Goal: Task Accomplishment & Management: Manage account settings

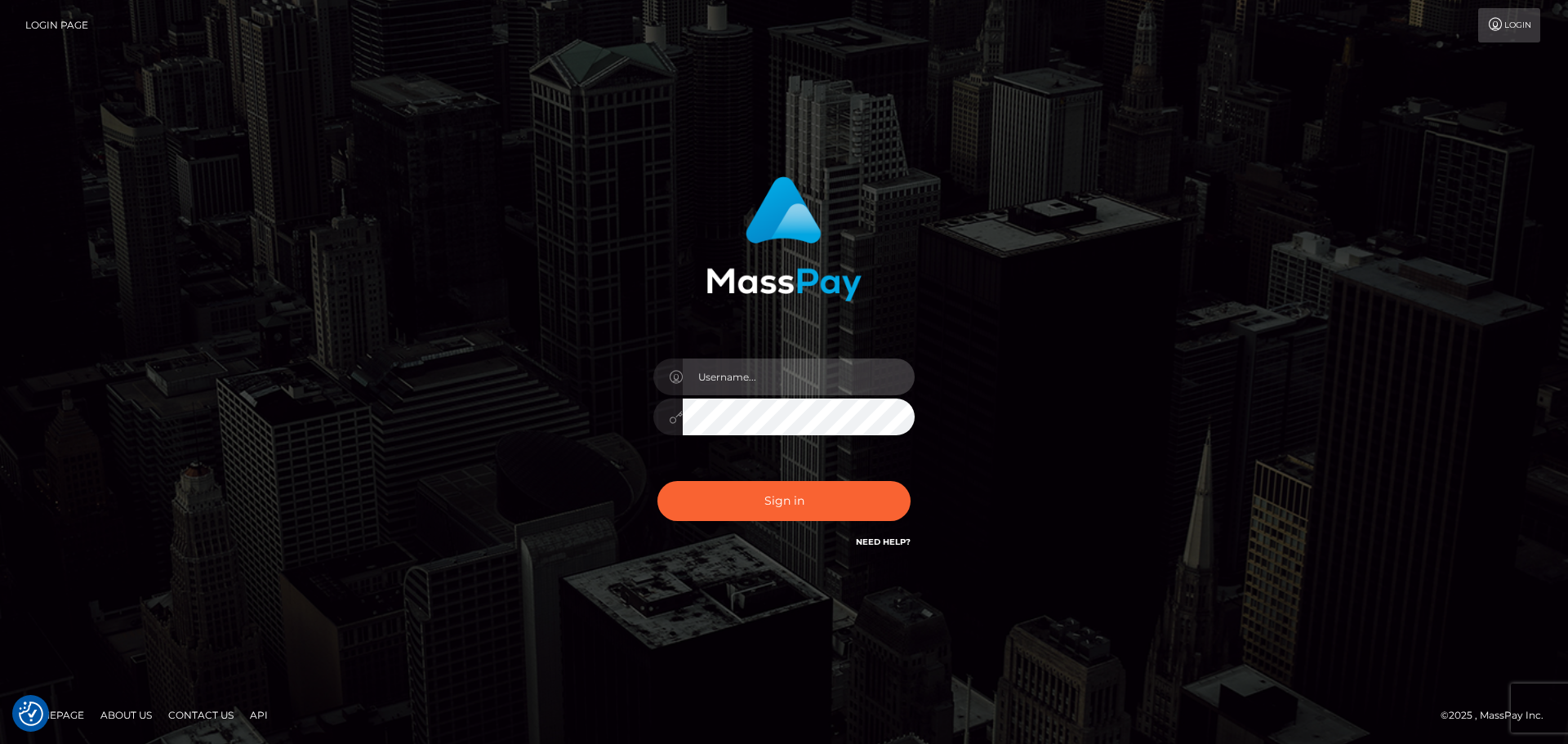
click at [784, 366] on input "text" at bounding box center [798, 376] width 232 height 37
type input "[EMAIL_ADDRESS][DOMAIN_NAME]"
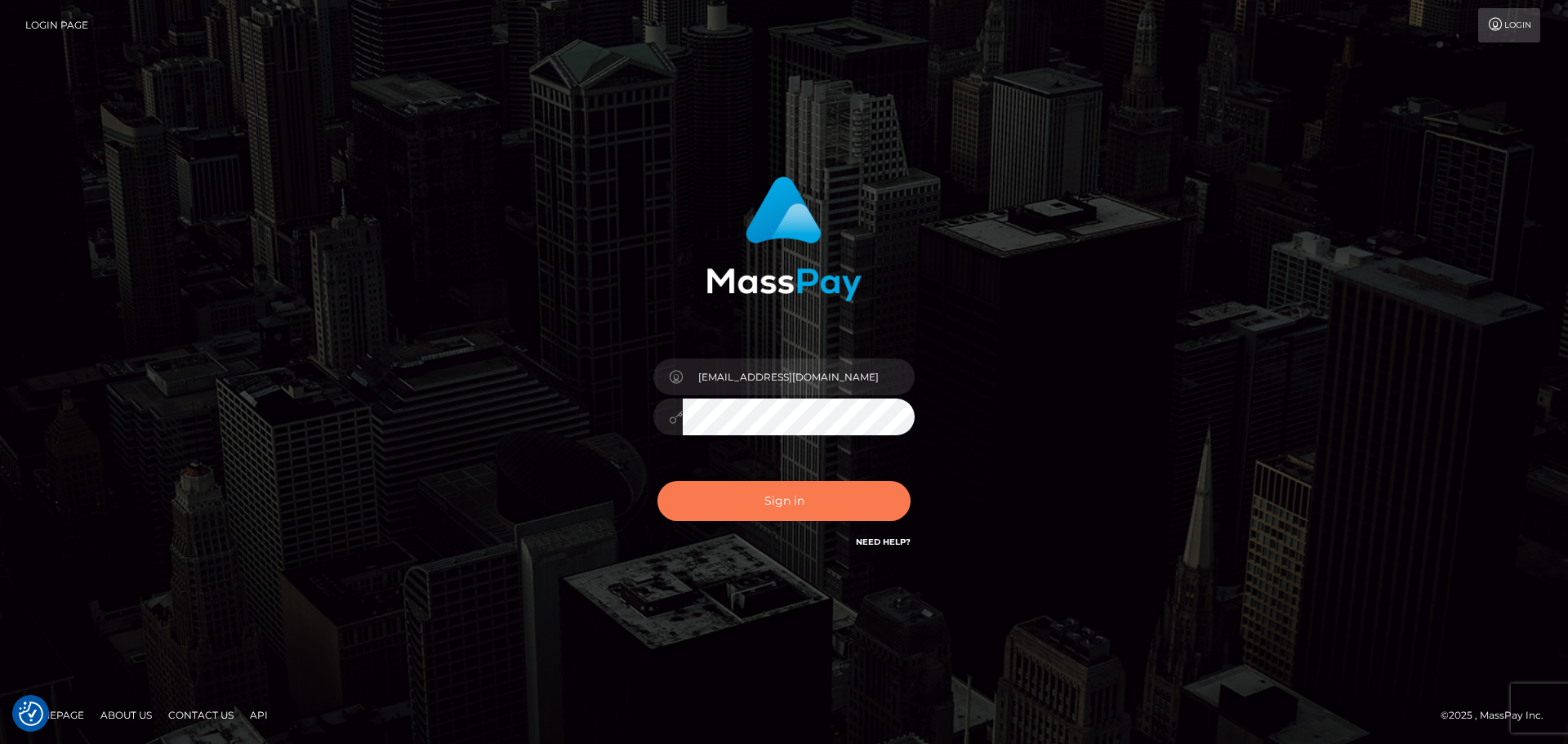
click at [852, 516] on button "Sign in" at bounding box center [784, 500] width 253 height 40
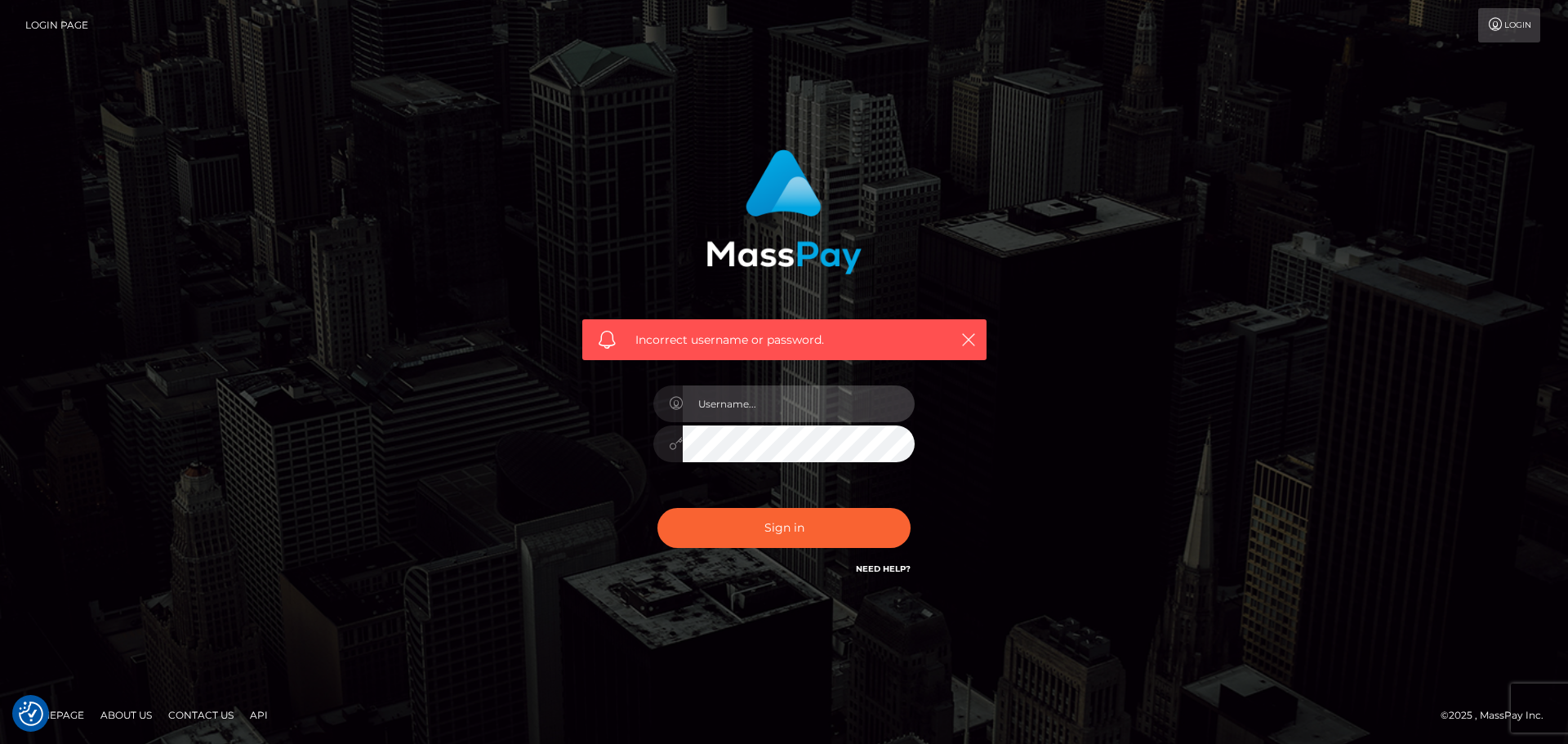
click at [741, 398] on input "text" at bounding box center [798, 403] width 232 height 37
type input "[EMAIL_ADDRESS][DOMAIN_NAME]"
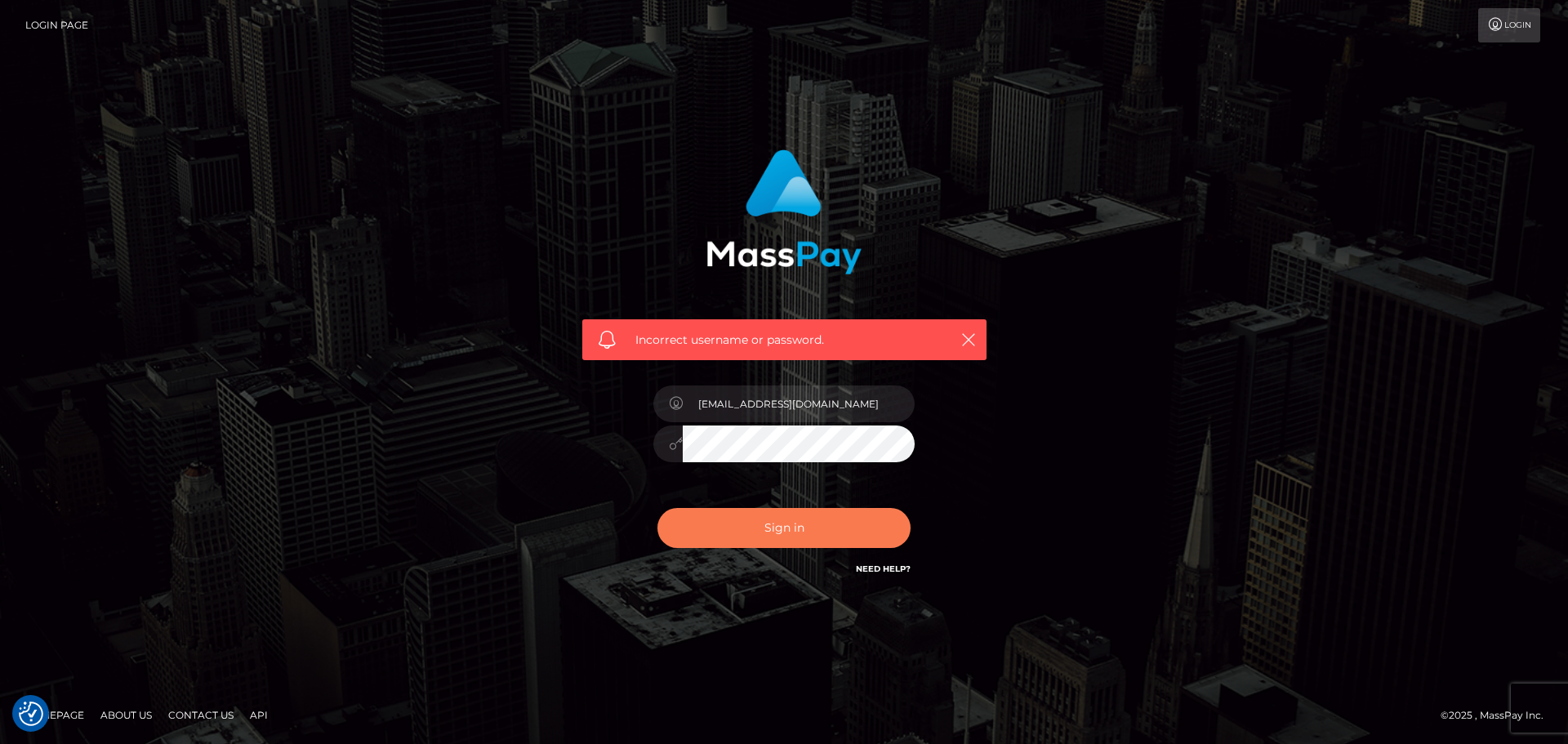
click at [724, 543] on button "Sign in" at bounding box center [784, 527] width 253 height 40
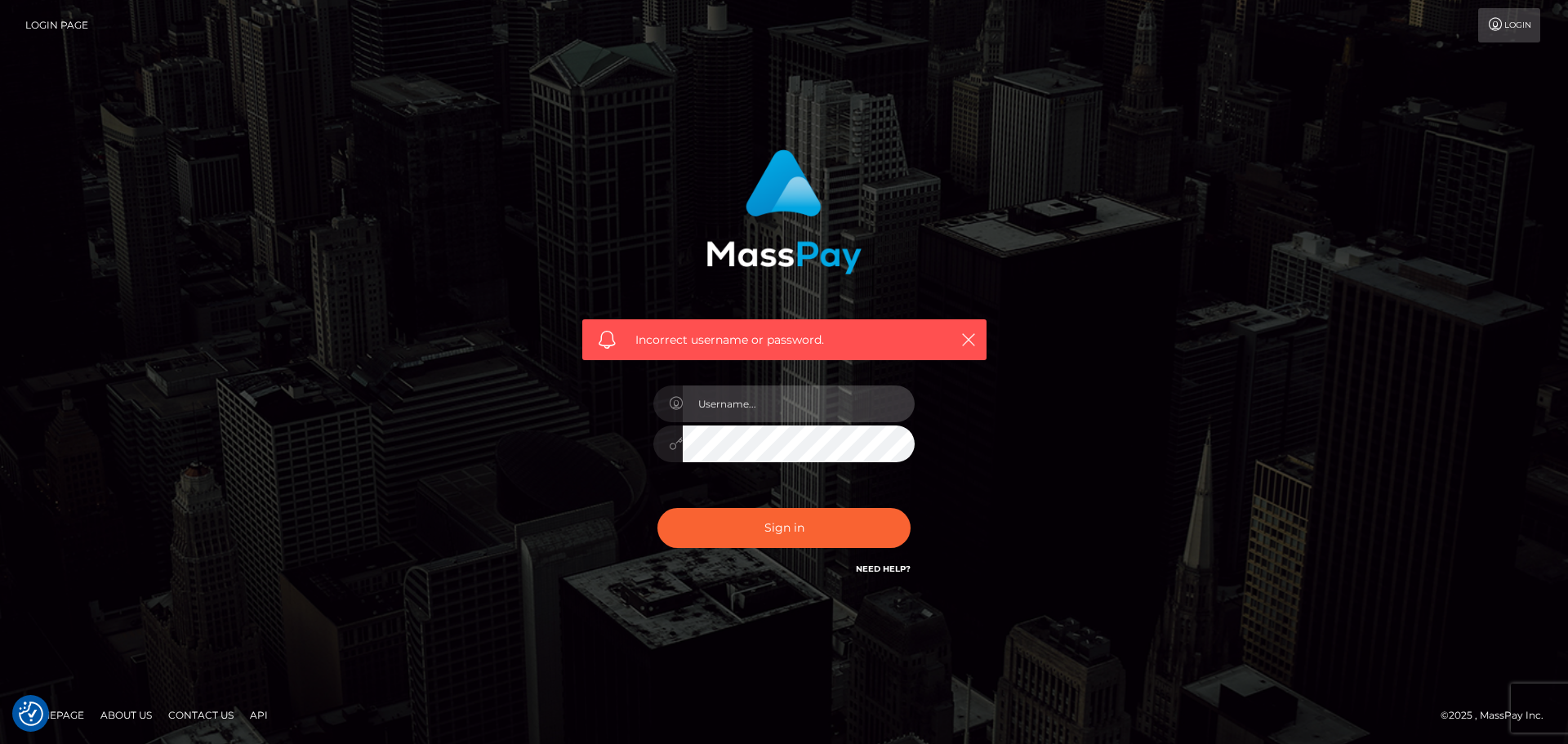
click at [750, 406] on input "text" at bounding box center [798, 403] width 232 height 37
type input "[EMAIL_ADDRESS][DOMAIN_NAME]"
click at [699, 483] on div "[EMAIL_ADDRESS][DOMAIN_NAME]" at bounding box center [784, 436] width 286 height 125
click at [681, 445] on div at bounding box center [784, 441] width 261 height 32
click at [657, 508] on button "Sign in" at bounding box center [784, 527] width 253 height 40
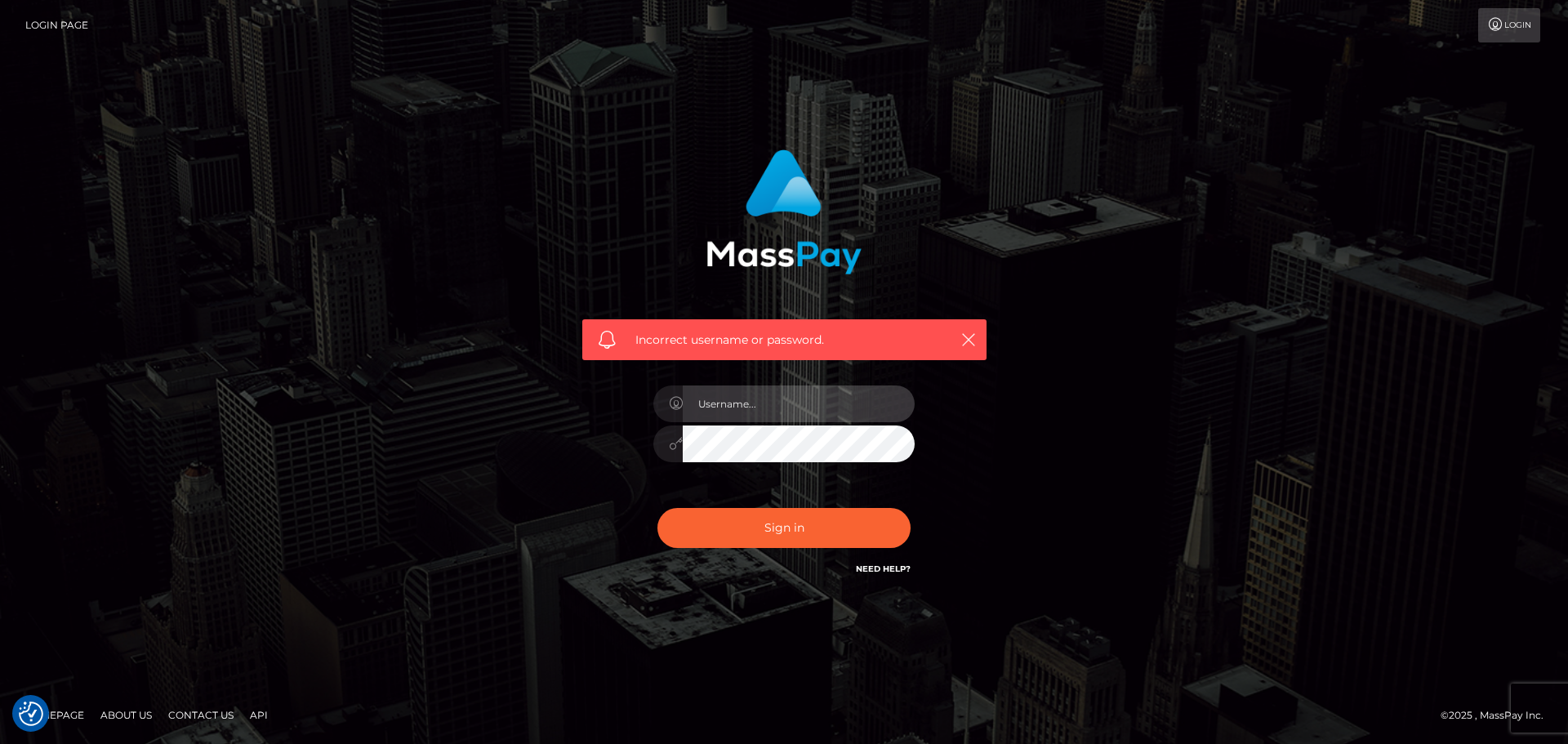
click at [858, 401] on input "text" at bounding box center [798, 403] width 232 height 37
type input "[EMAIL_ADDRESS][DOMAIN_NAME]"
click at [1007, 395] on div "Incorrect username or password. stardusttgirl@gmail.com" at bounding box center [784, 372] width 453 height 469
click at [998, 492] on div "Incorrect username or password. stardusttgirl@gmail.com" at bounding box center [784, 372] width 453 height 469
click at [962, 446] on div "Incorrect username or password. stardusttgirl@gmail.com" at bounding box center [784, 363] width 429 height 453
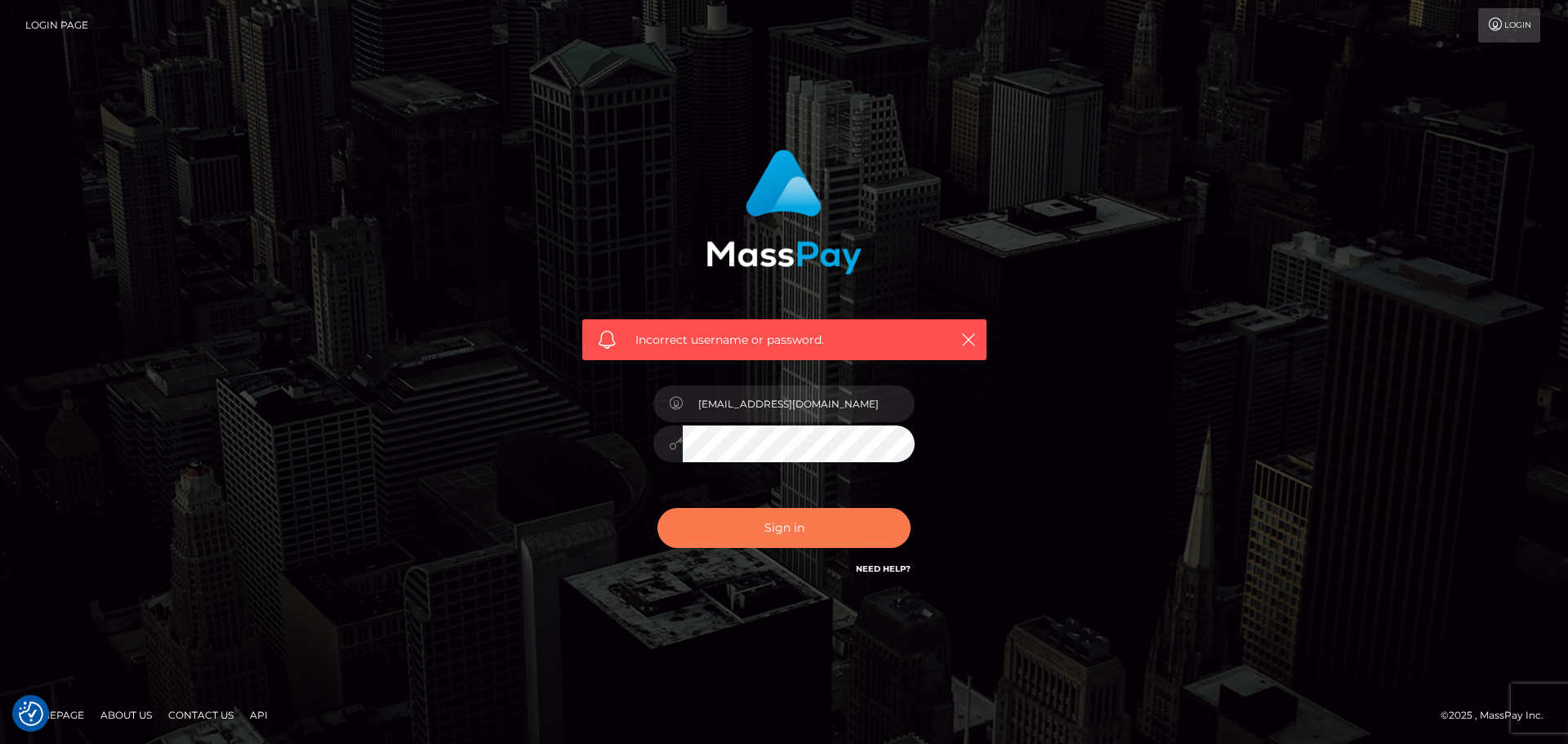
click at [813, 518] on button "Sign in" at bounding box center [784, 527] width 253 height 40
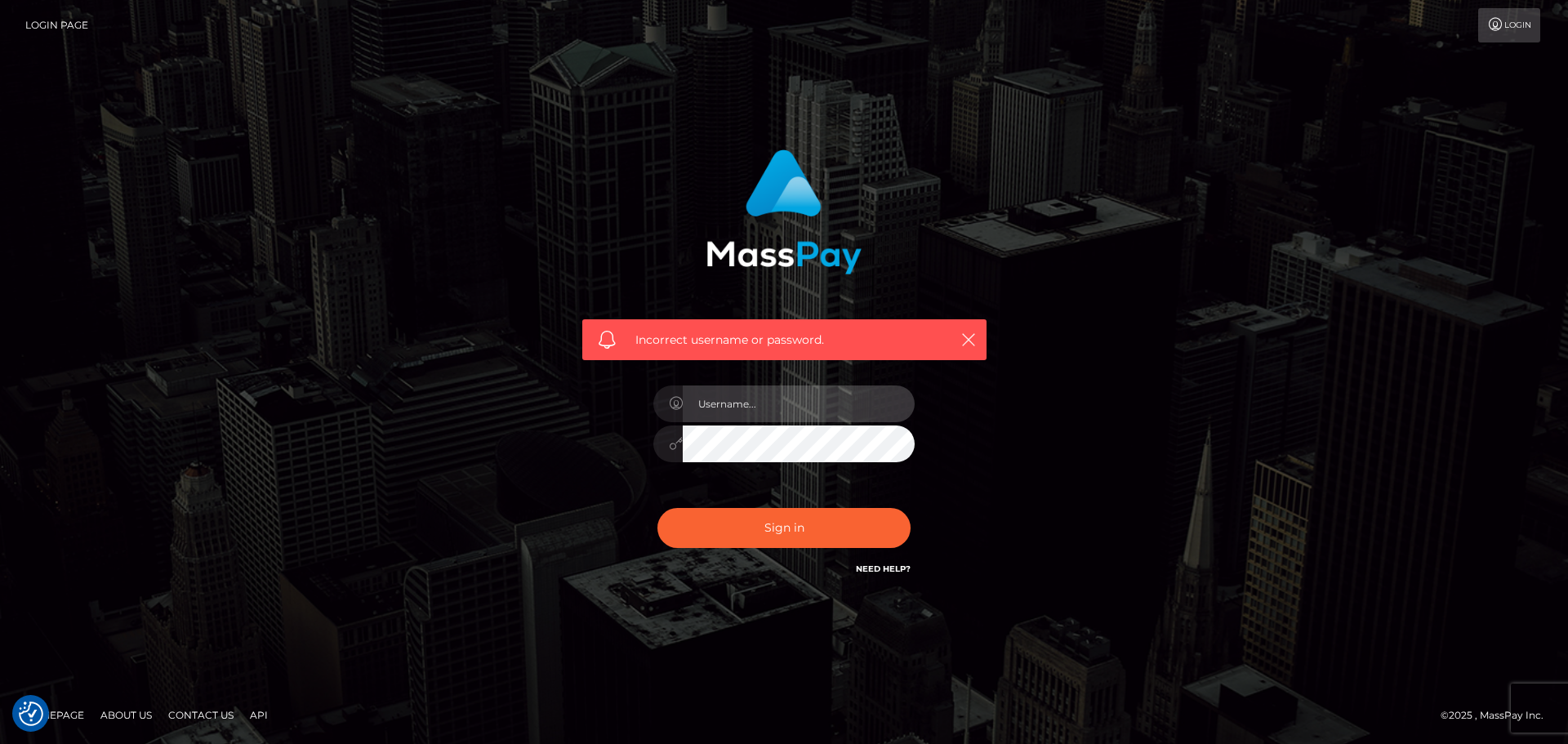
click at [784, 422] on input "text" at bounding box center [798, 403] width 232 height 37
type input "stardusttgirl@gmail.com"
click at [675, 404] on icon at bounding box center [676, 403] width 14 height 13
click at [687, 399] on input "stardusttgirl@gmail.com" at bounding box center [798, 403] width 232 height 37
drag, startPoint x: 853, startPoint y: 392, endPoint x: 639, endPoint y: 410, distance: 214.8
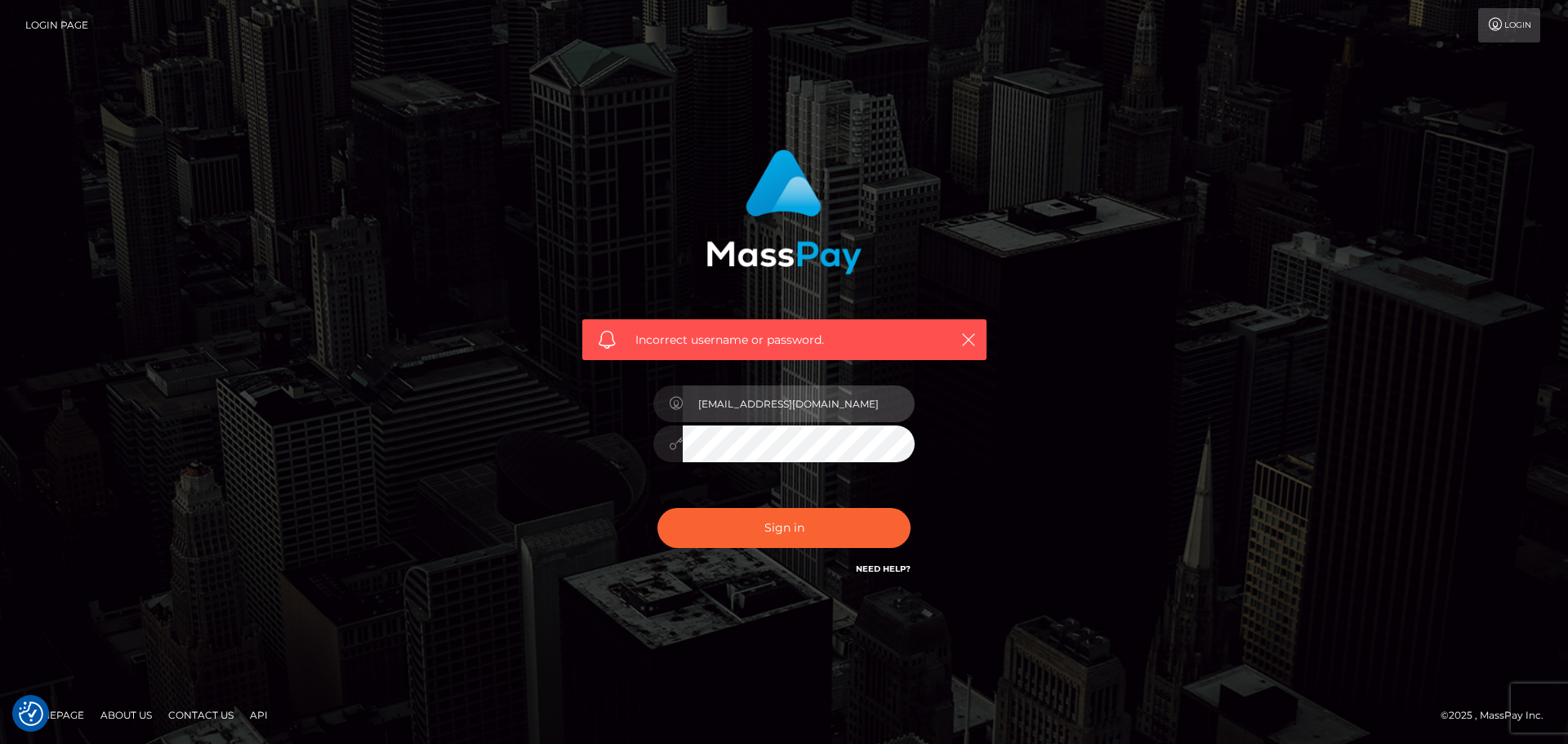
click at [639, 410] on div "Incorrect username or password. stardusttgirl@gmail.com" at bounding box center [784, 363] width 429 height 453
click at [665, 452] on div at bounding box center [784, 441] width 261 height 32
drag, startPoint x: 835, startPoint y: 410, endPoint x: 652, endPoint y: 417, distance: 183.1
click at [652, 417] on div "stardusttgirl@gmail.com" at bounding box center [784, 436] width 286 height 125
click at [843, 403] on input "stardusttgirl@gmail.com" at bounding box center [798, 403] width 232 height 37
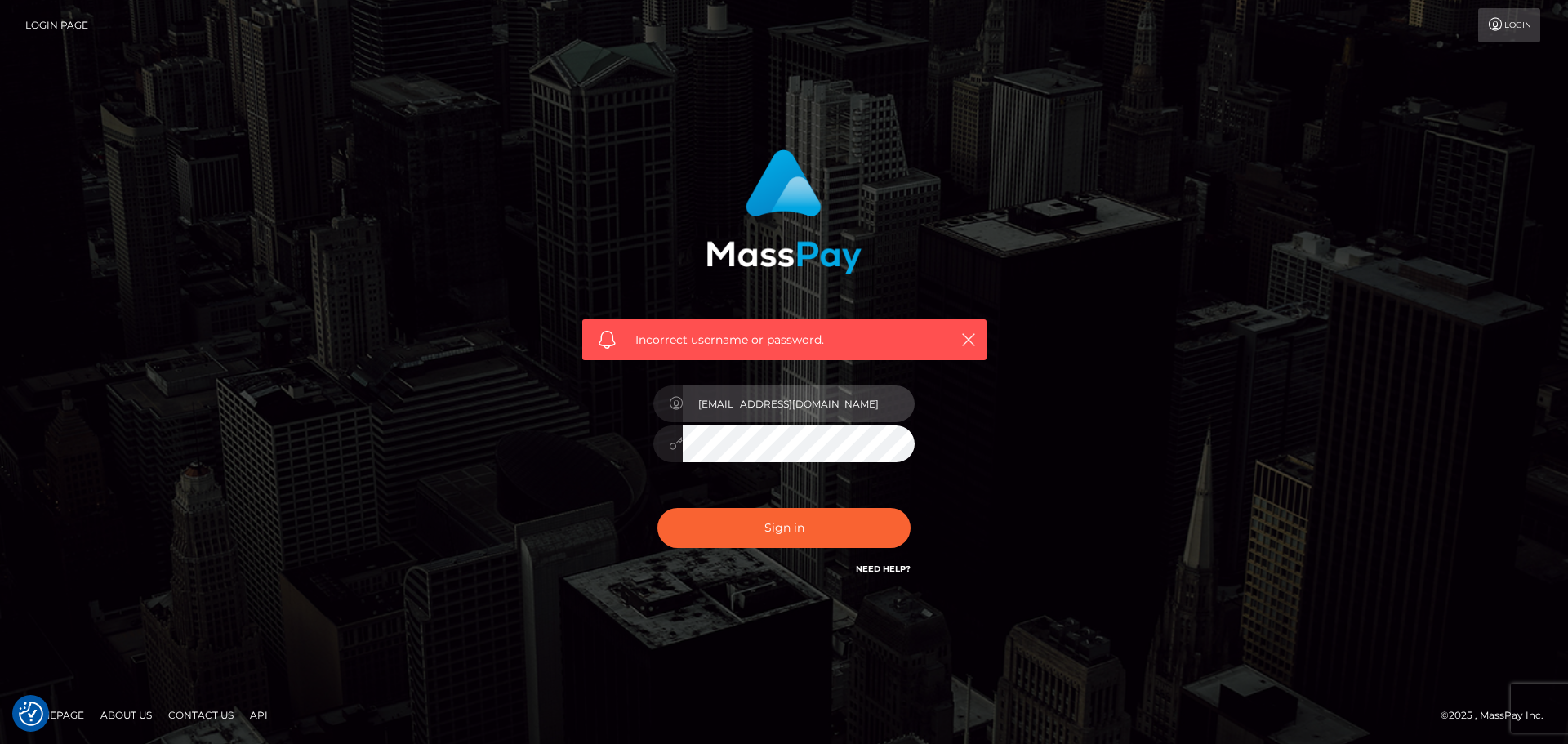
type input "stardusttgirl@gmail.com"
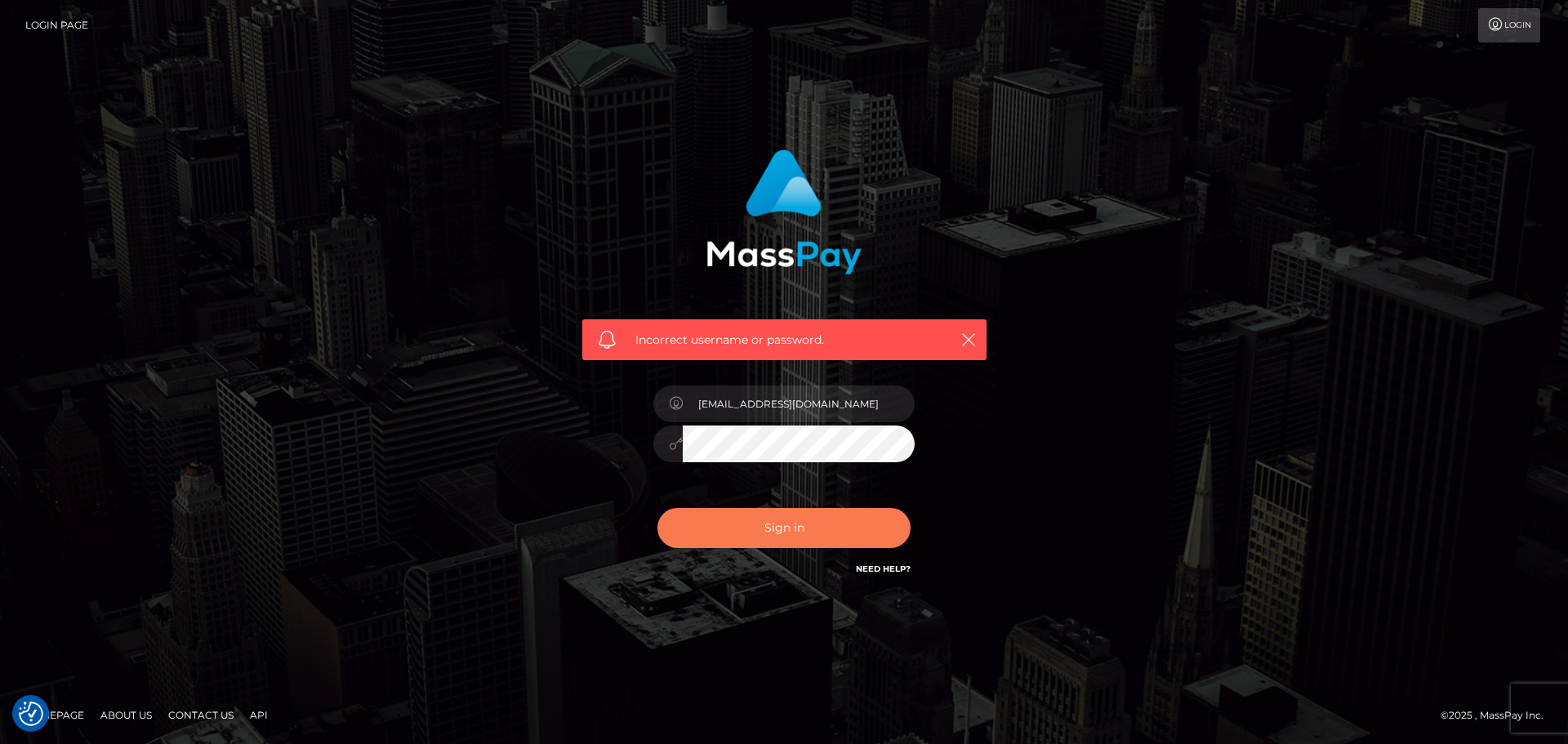
click at [772, 528] on button "Sign in" at bounding box center [784, 527] width 253 height 40
click at [966, 338] on icon "button" at bounding box center [968, 339] width 16 height 16
click at [998, 515] on div "Incorrect username or password." at bounding box center [784, 372] width 453 height 469
click at [970, 341] on icon "button" at bounding box center [968, 339] width 16 height 16
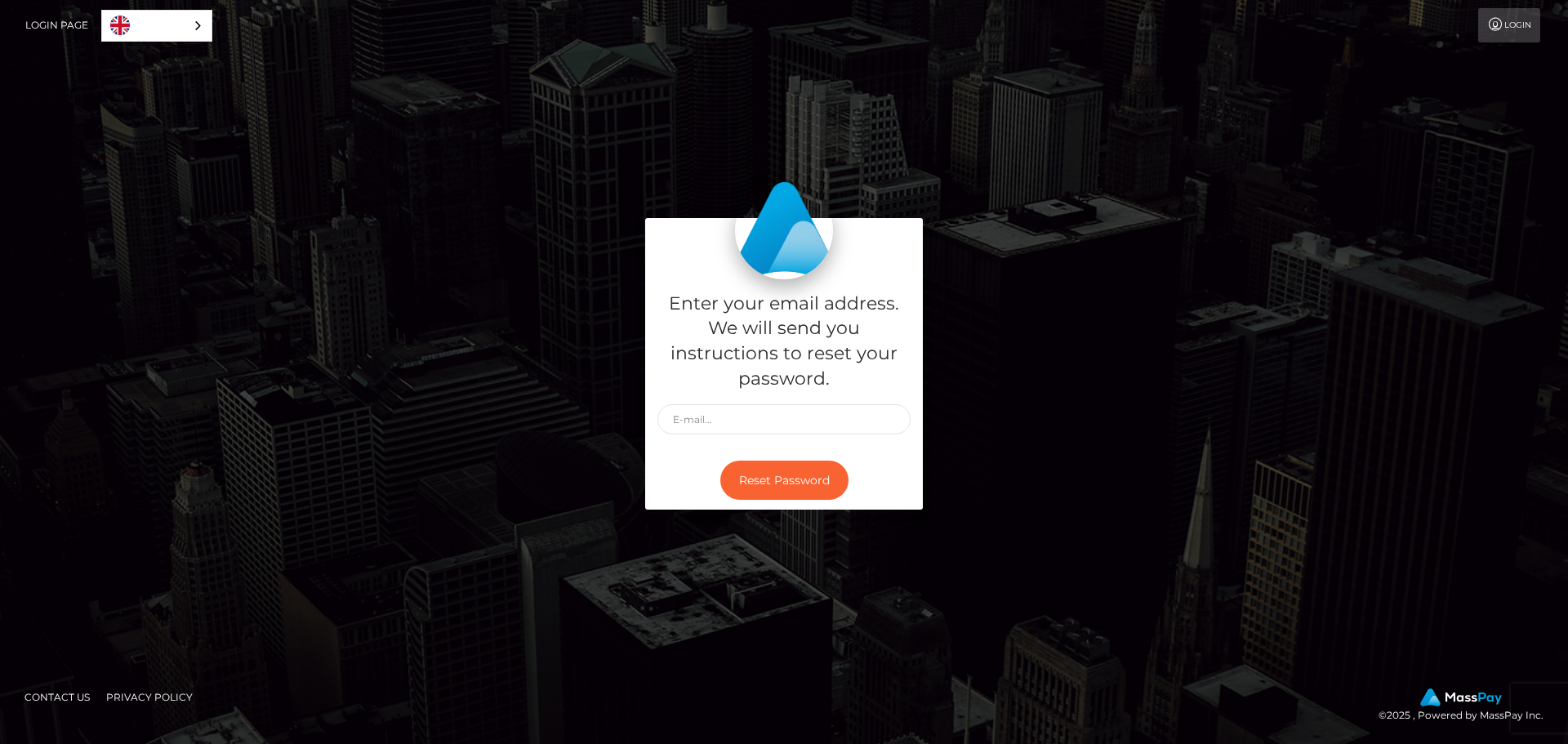
click at [175, 21] on link "English" at bounding box center [157, 26] width 109 height 30
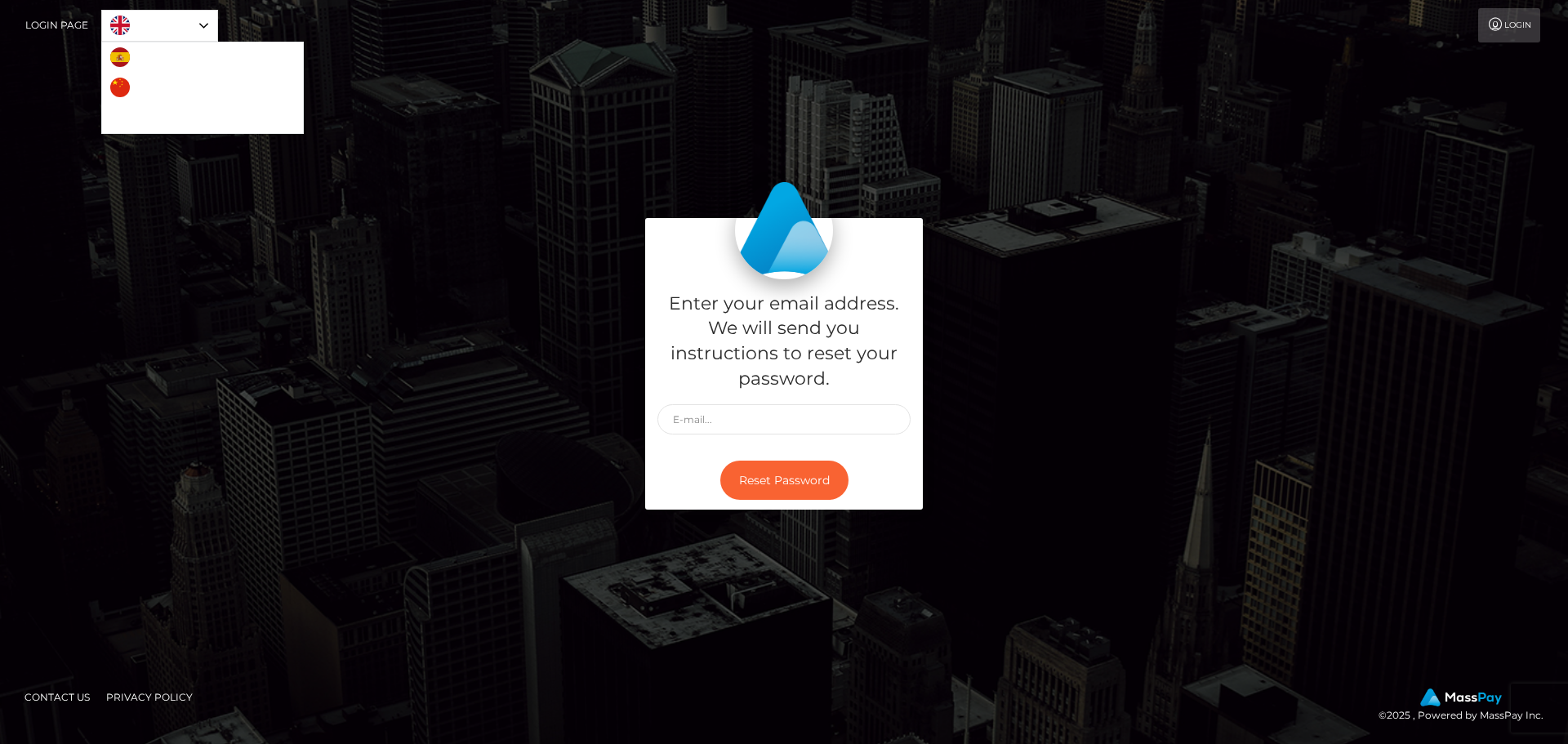
click at [357, 150] on div "Enter your email address. We will send you instructions to reset your password.…" at bounding box center [784, 372] width 1568 height 553
click at [810, 428] on input "text" at bounding box center [784, 419] width 253 height 30
click at [1101, 387] on div "Enter your email address. We will send you instructions to reset your password.…" at bounding box center [784, 372] width 931 height 309
